Goal: Navigation & Orientation: Find specific page/section

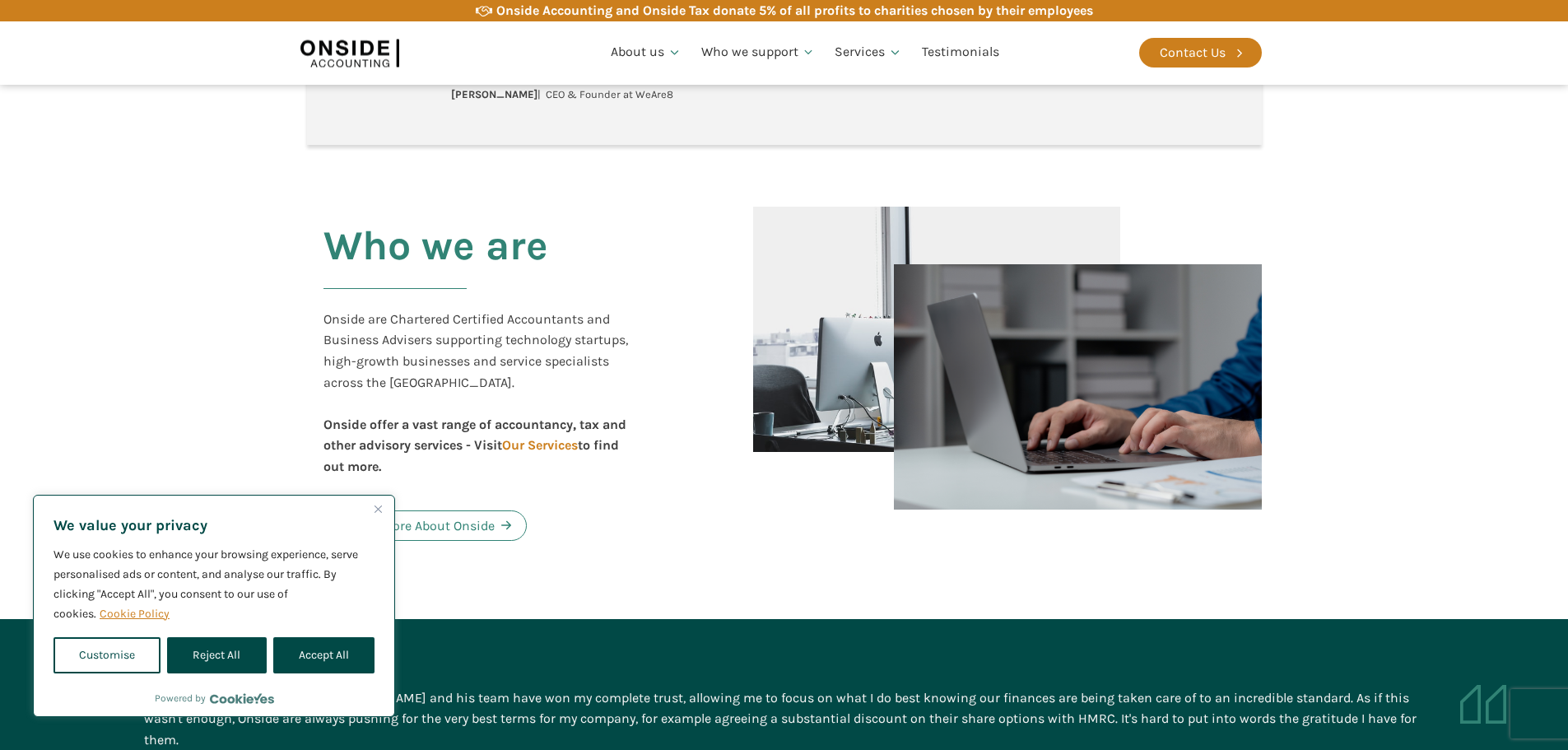
scroll to position [741, 0]
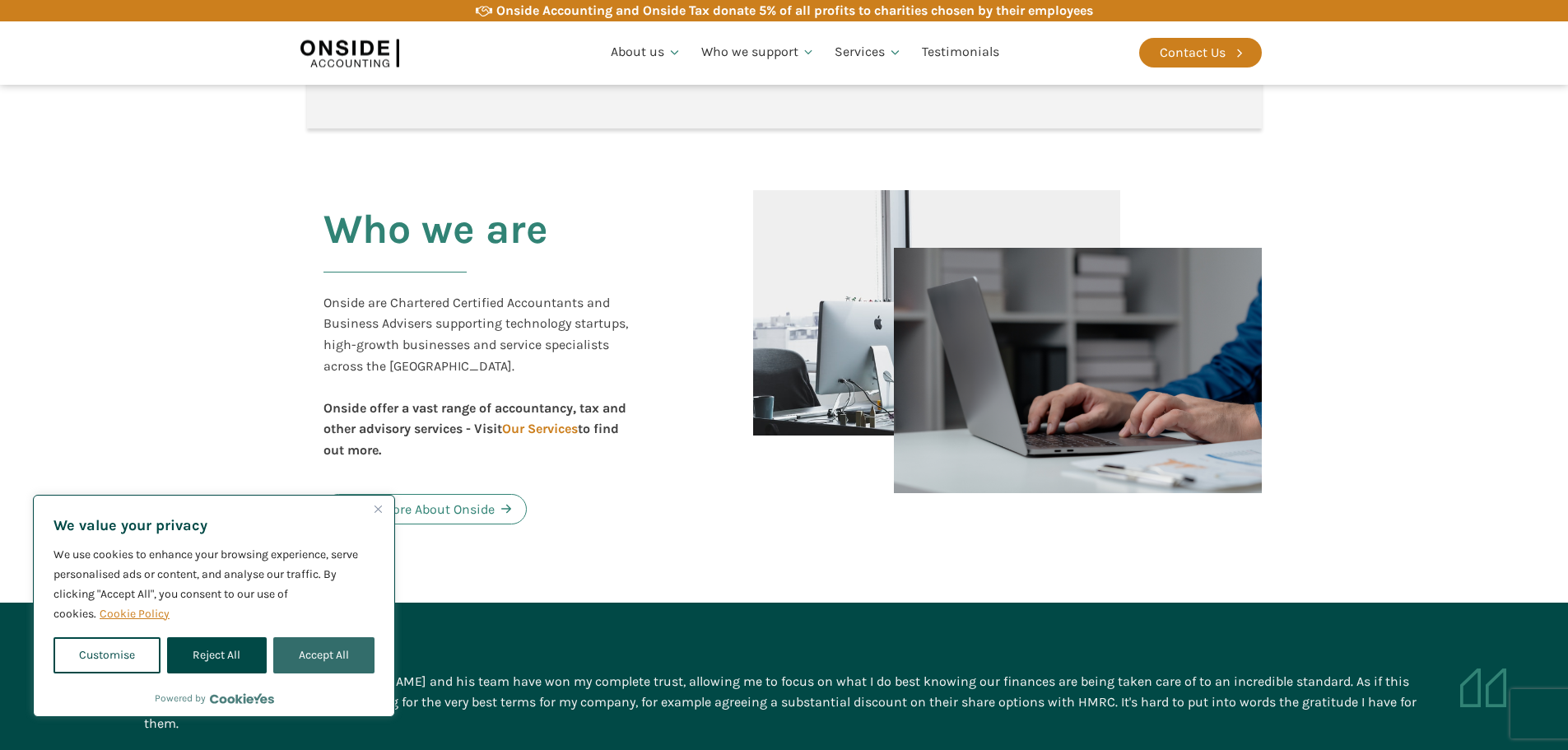
click at [332, 664] on button "Accept All" at bounding box center [324, 656] width 101 height 36
checkbox input "true"
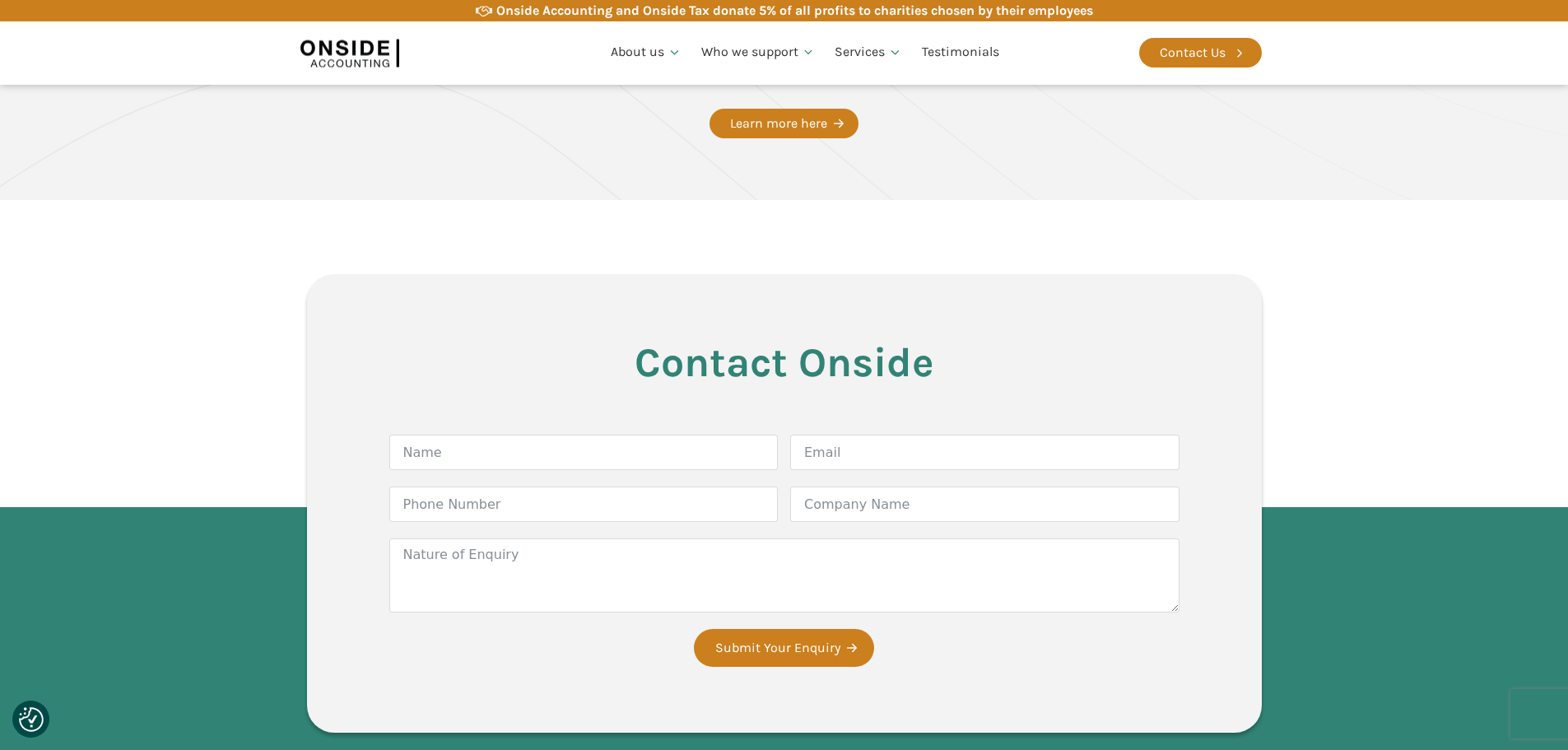
scroll to position [2635, 0]
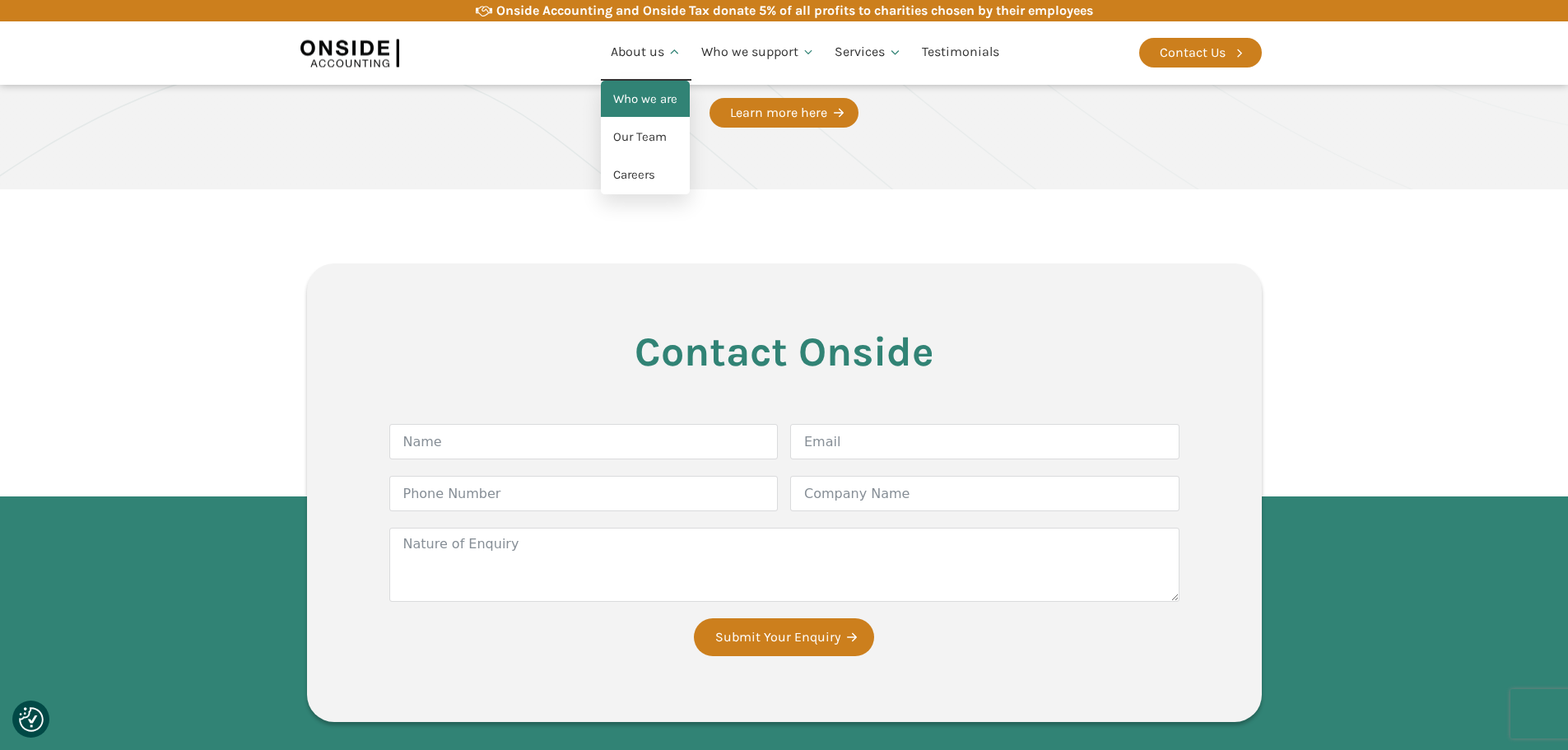
click at [659, 104] on link "Who we are" at bounding box center [644, 99] width 89 height 38
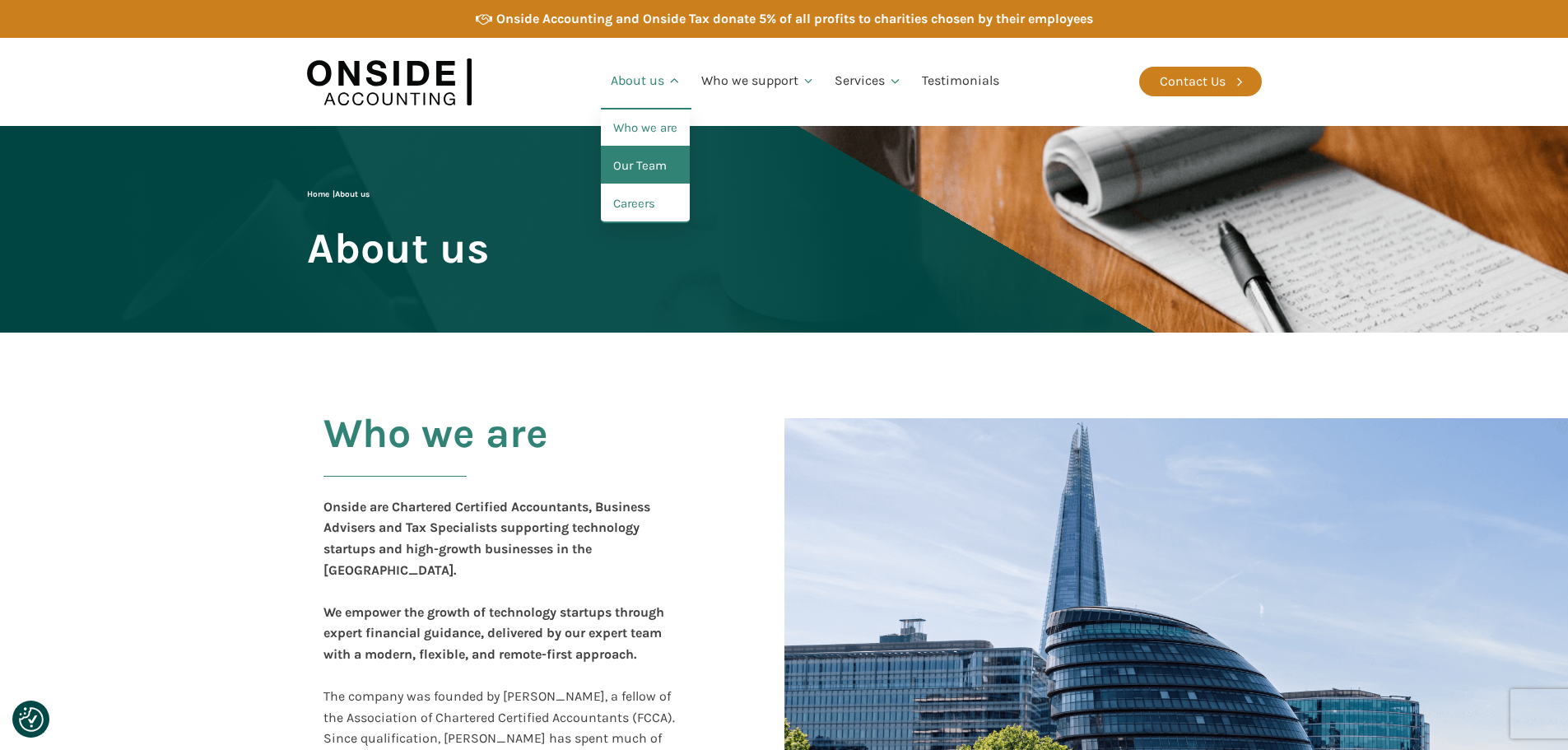
click at [663, 175] on link "Our Team" at bounding box center [644, 167] width 89 height 38
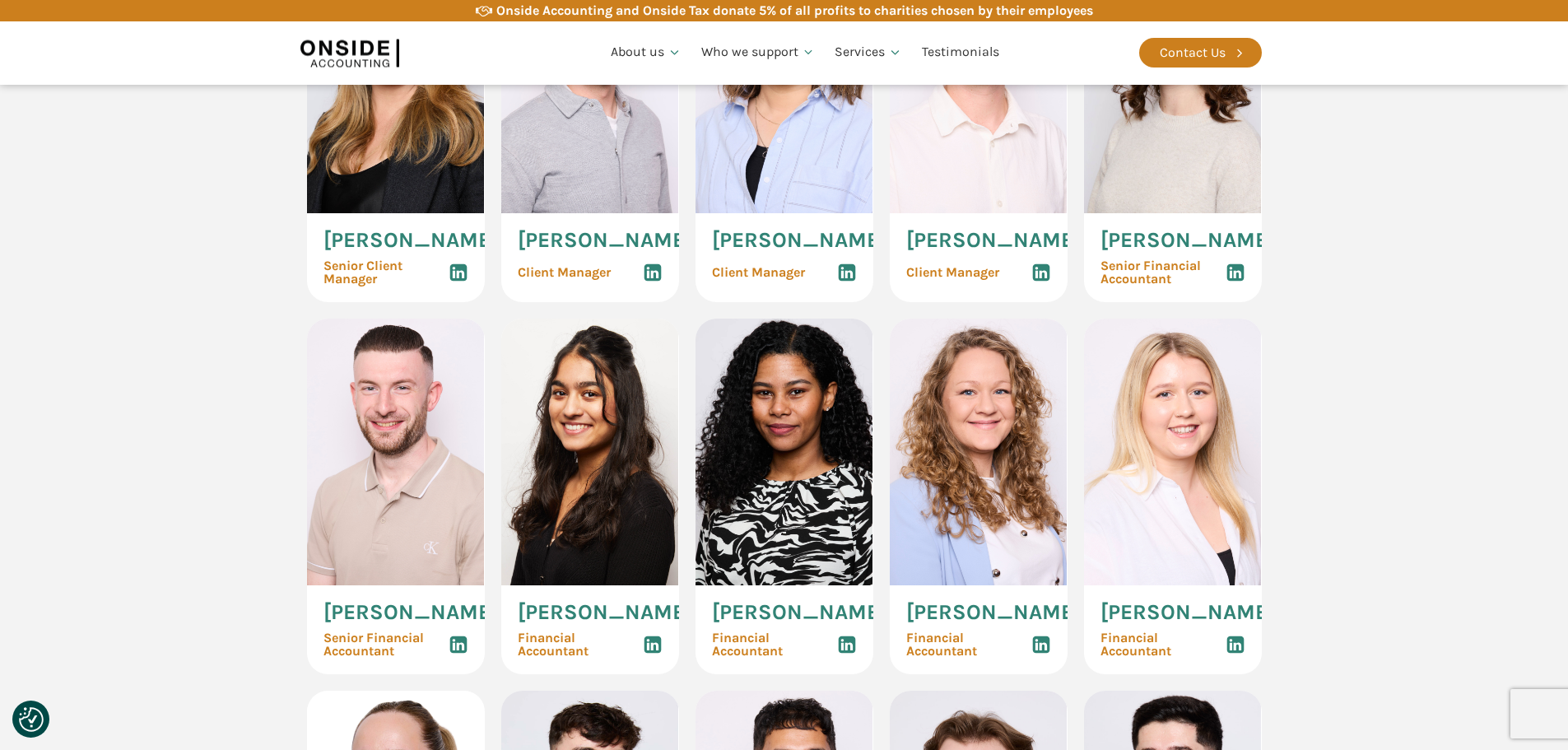
scroll to position [1977, 0]
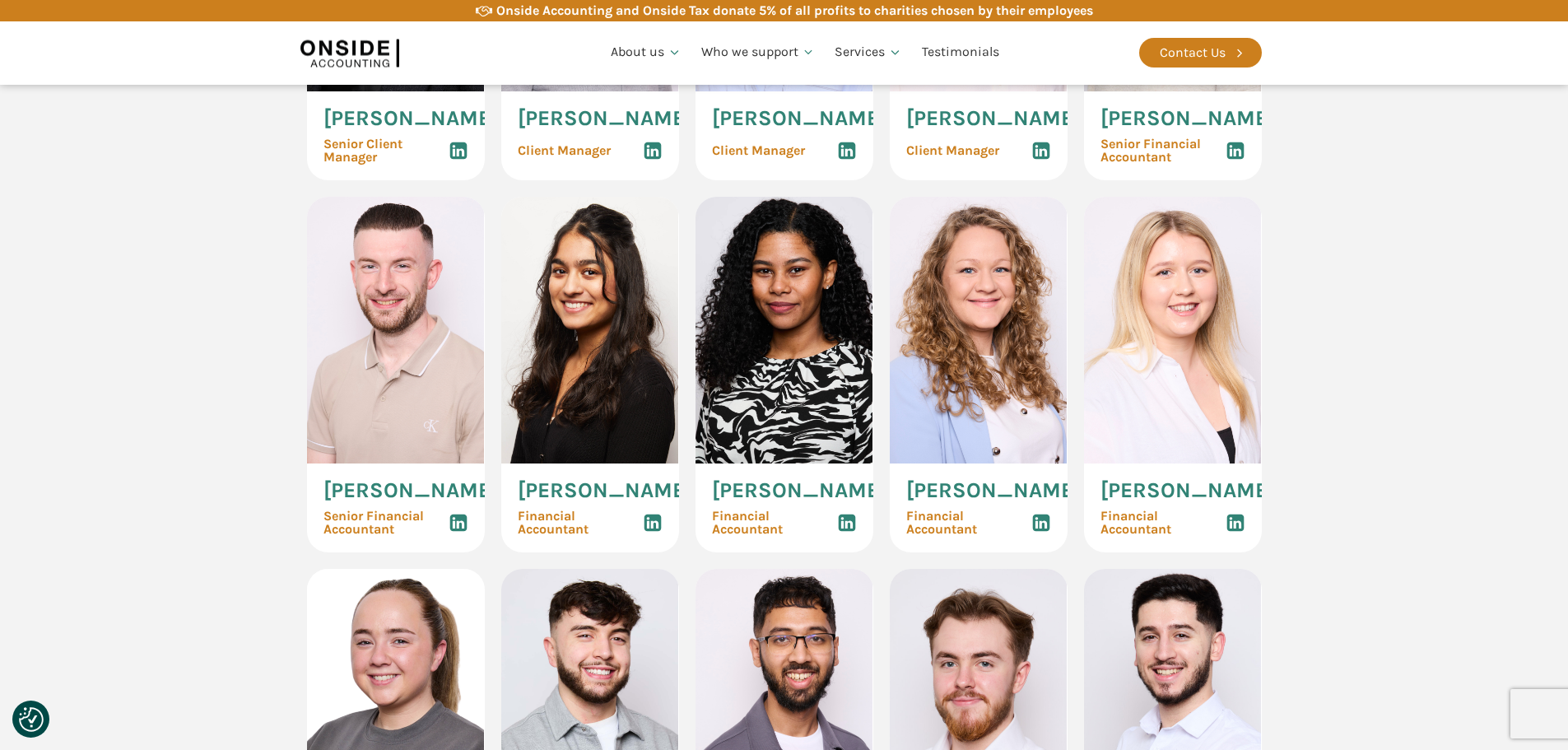
click at [1380, 381] on section "Our Accountants Hannah Gillan Senior Client Manager Lewis Humphreys Client Mana…" at bounding box center [784, 559] width 1568 height 1641
click at [1469, 370] on section "Our Accountants Hannah Gillan Senior Client Manager Lewis Humphreys Client Mana…" at bounding box center [784, 559] width 1568 height 1641
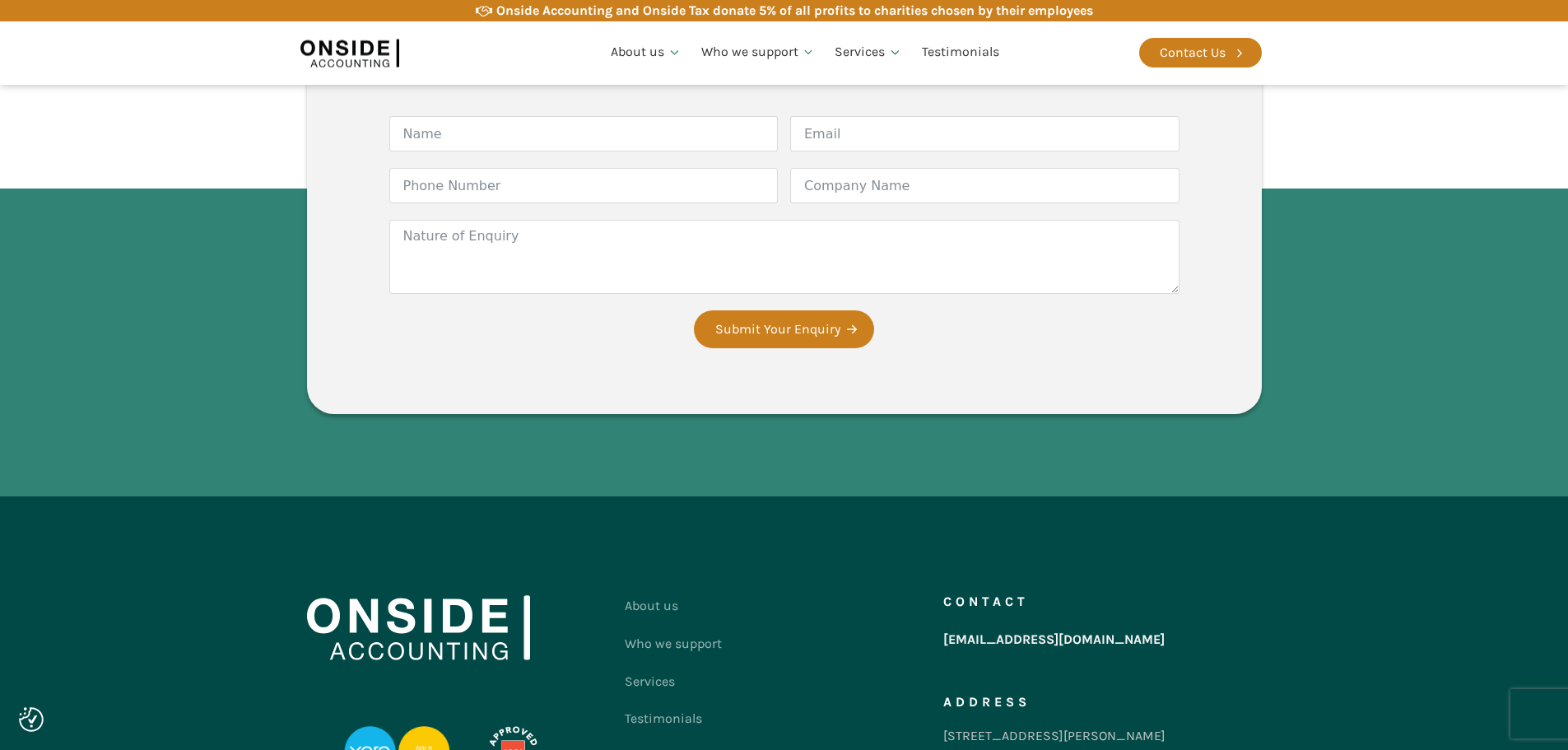
scroll to position [4612, 0]
